Goal: Task Accomplishment & Management: Manage account settings

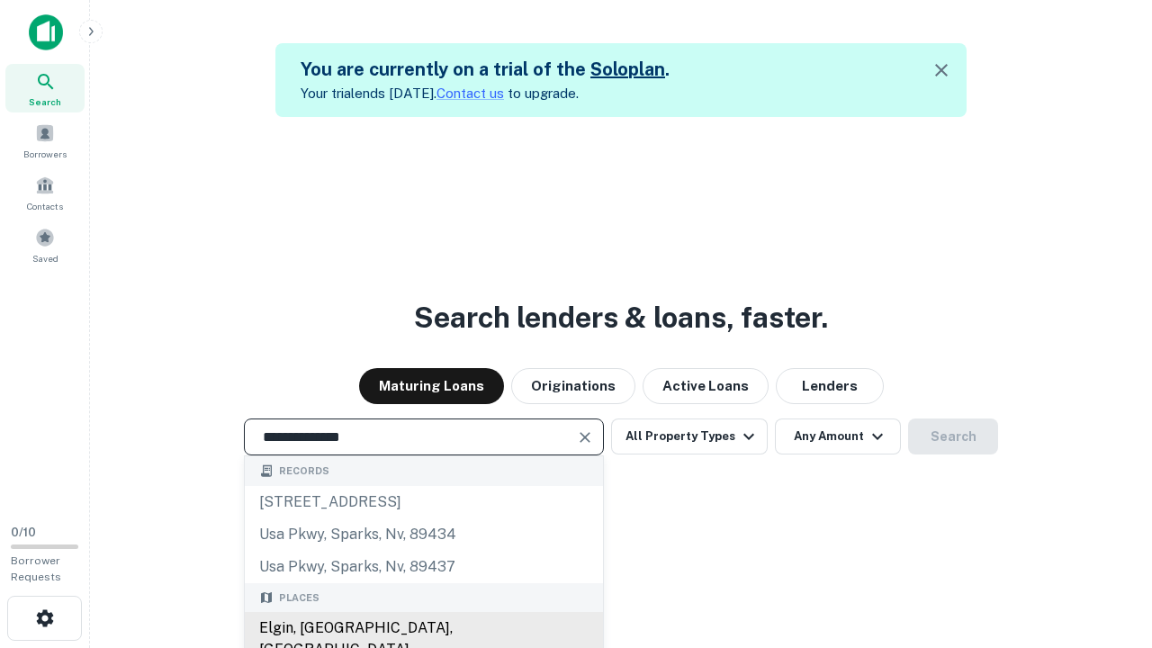
click at [423, 628] on div "Elgin, [GEOGRAPHIC_DATA], [GEOGRAPHIC_DATA]" at bounding box center [424, 639] width 358 height 54
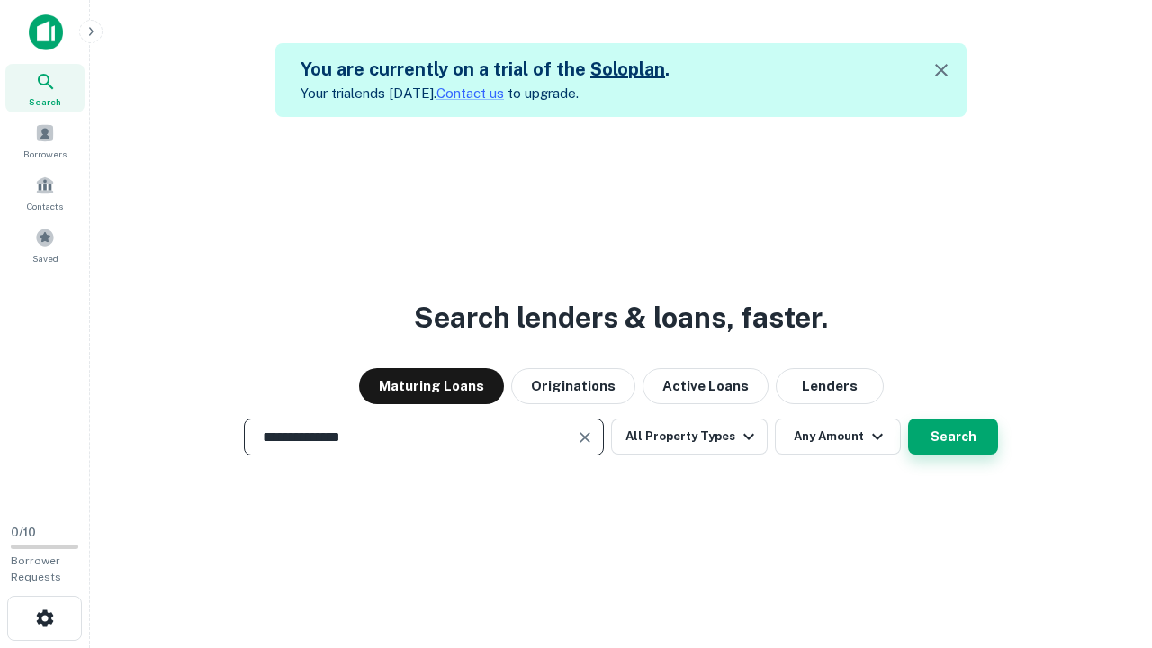
type input "**********"
click at [908, 418] on button "Search" at bounding box center [953, 436] width 90 height 36
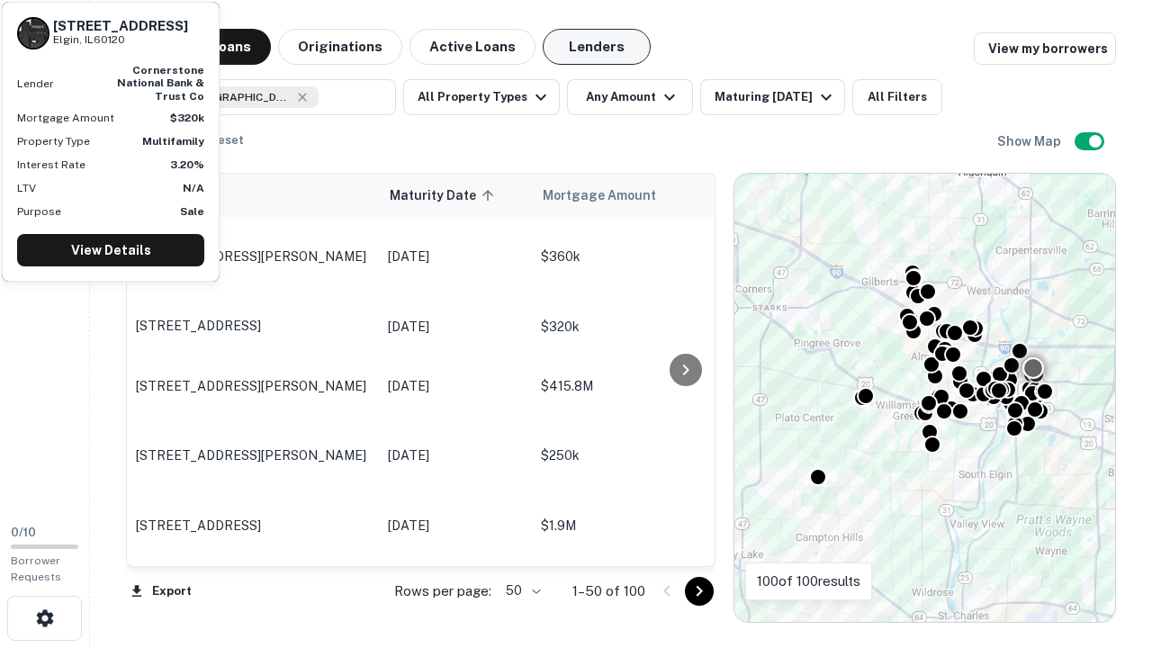
click at [597, 47] on button "Lenders" at bounding box center [597, 47] width 108 height 36
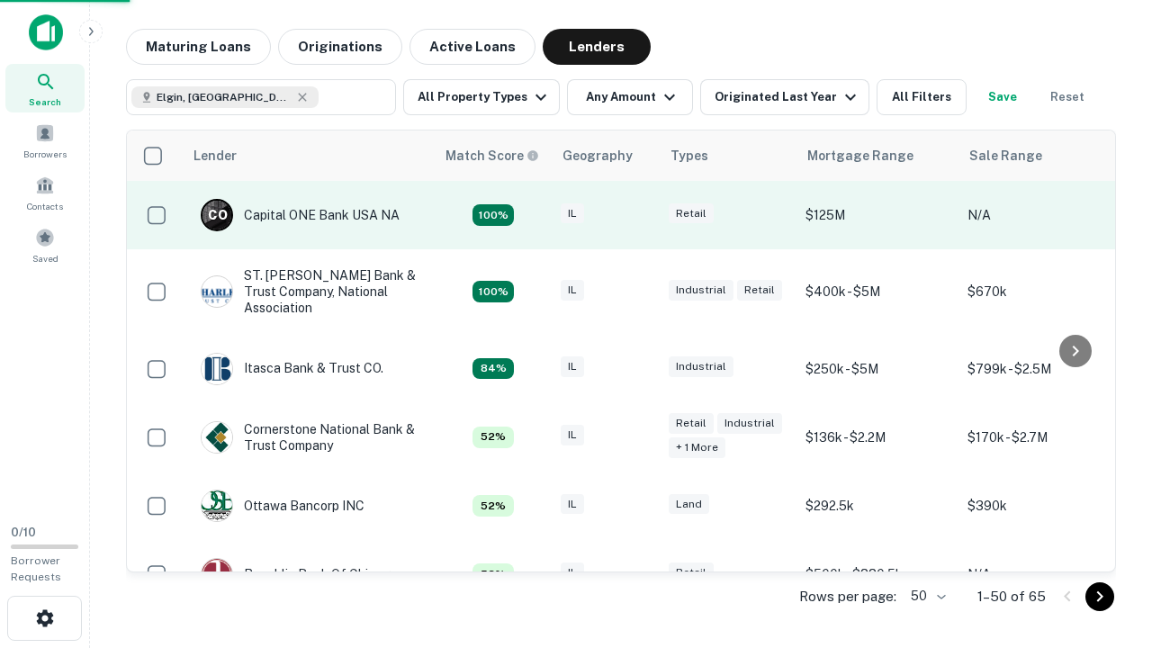
click at [639, 215] on div "IL" at bounding box center [606, 215] width 90 height 24
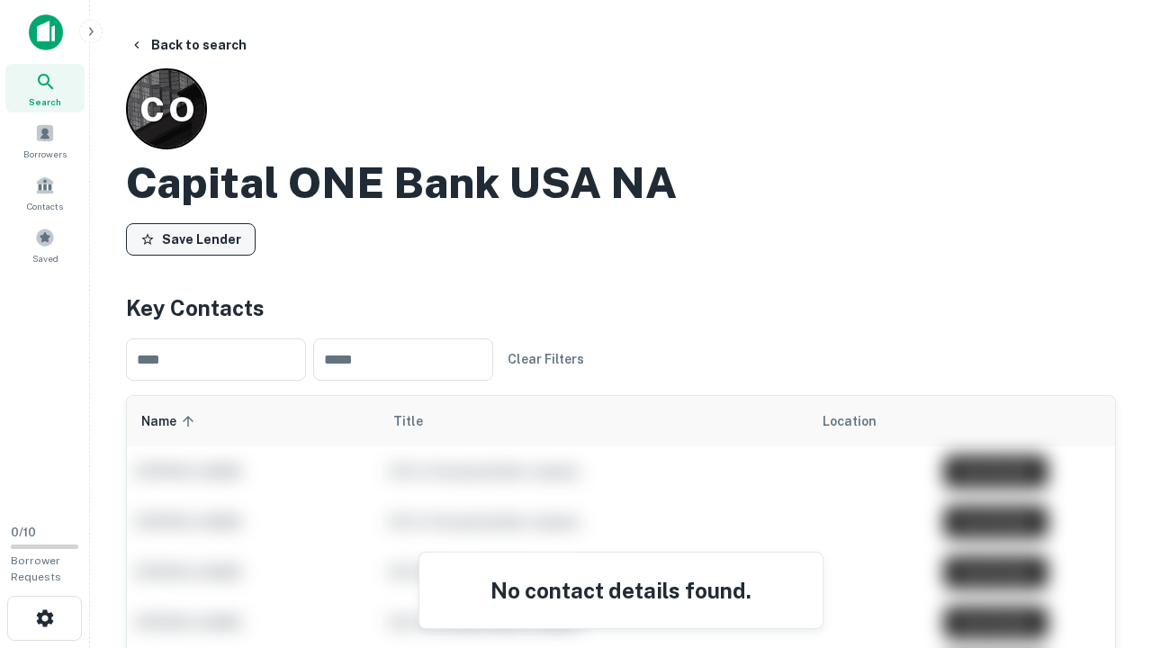
click at [191, 238] on button "Save Lender" at bounding box center [191, 239] width 130 height 32
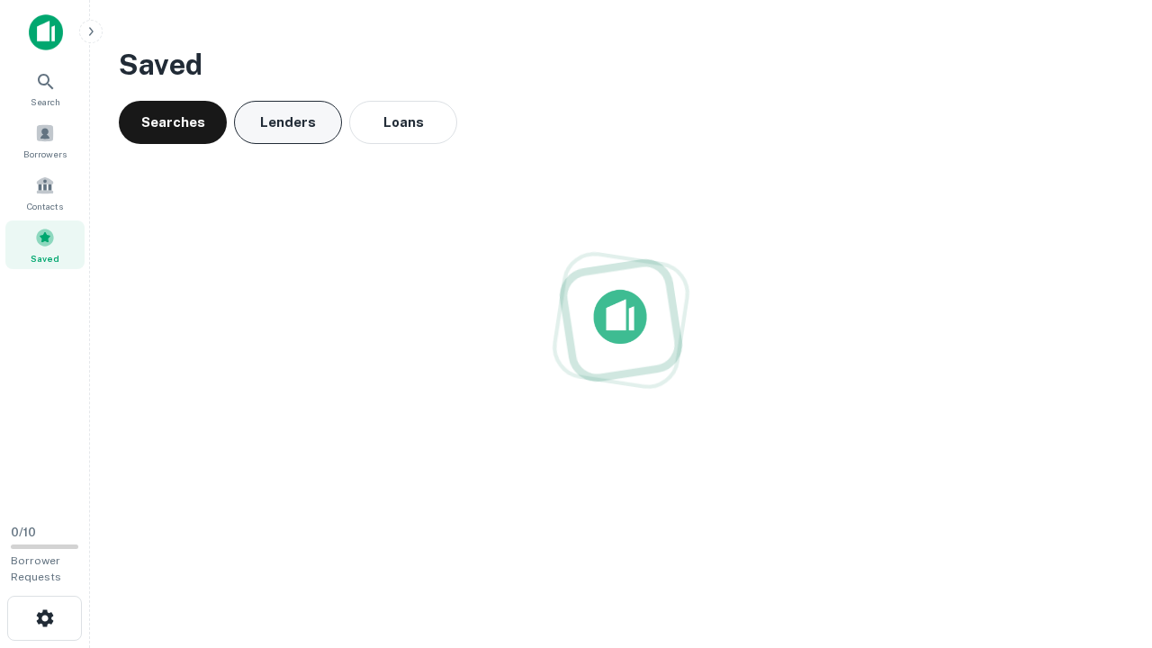
click at [288, 122] on button "Lenders" at bounding box center [288, 122] width 108 height 43
